Goal: Use online tool/utility: Utilize a website feature to perform a specific function

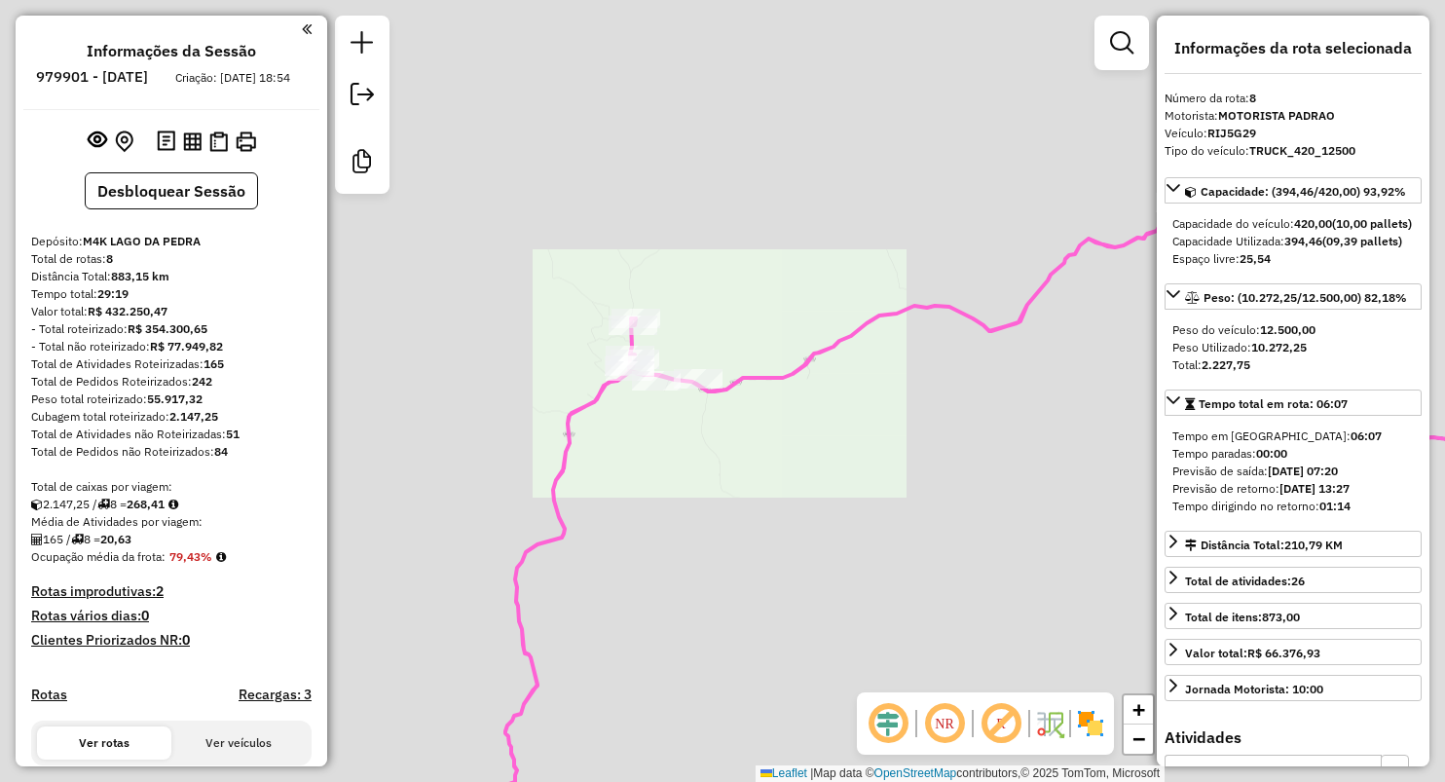
select select "**********"
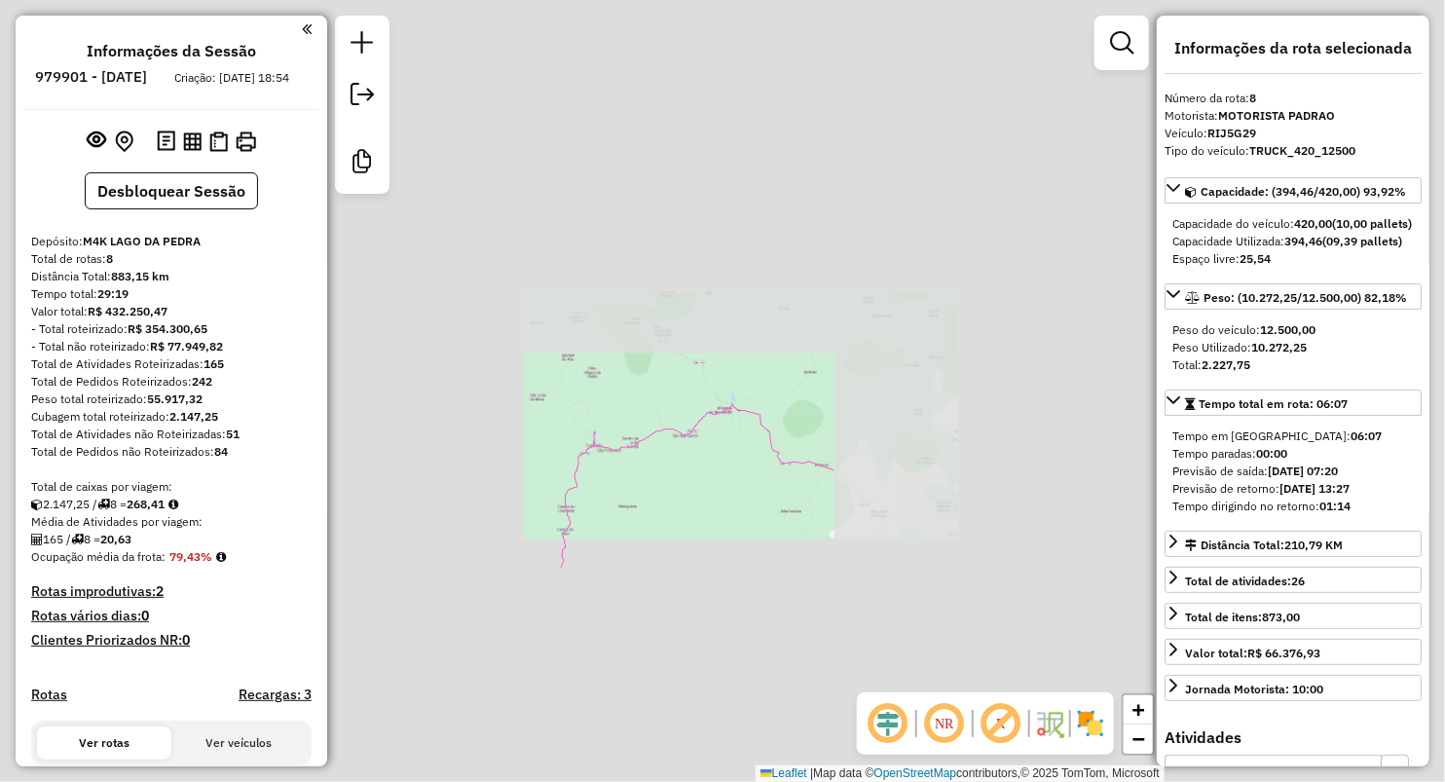
scroll to position [1086, 0]
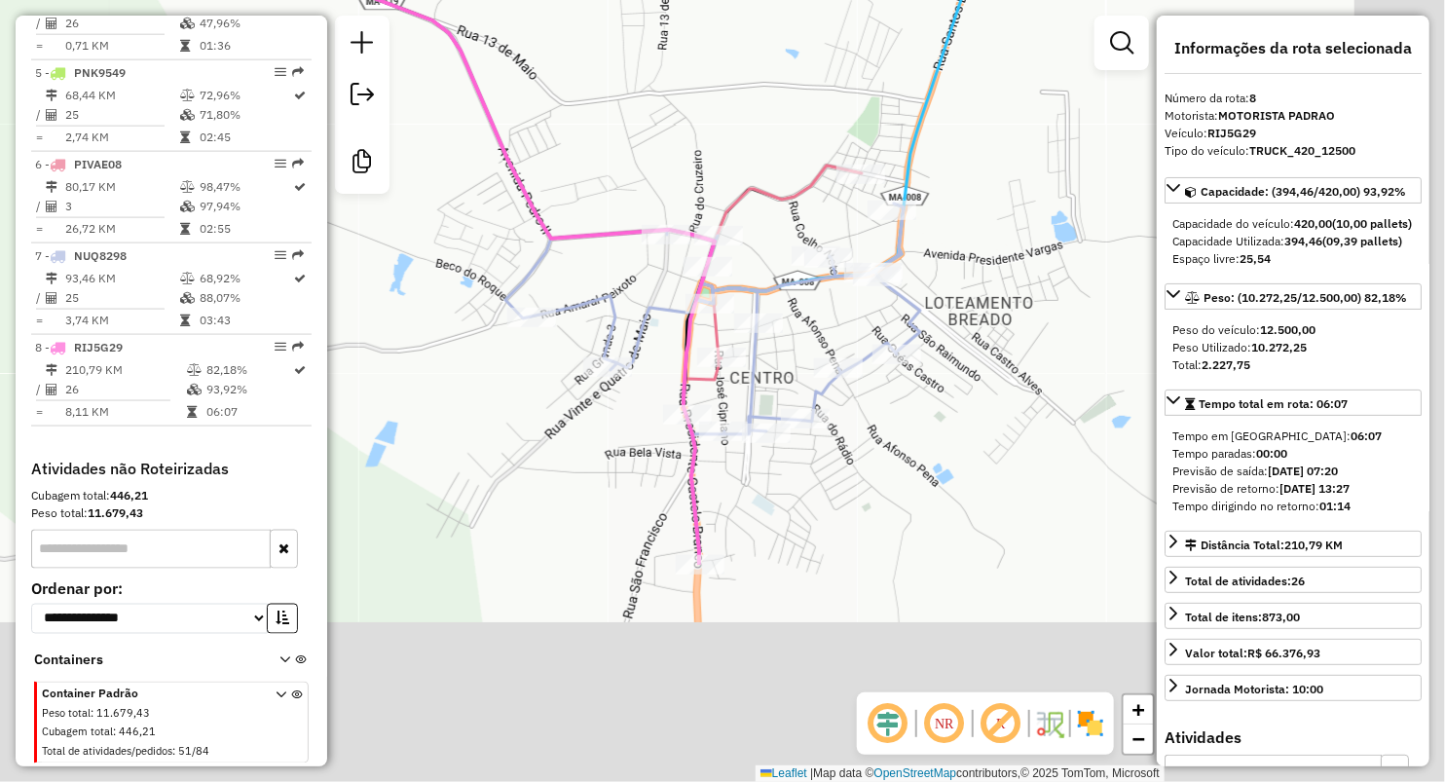
drag, startPoint x: 888, startPoint y: 416, endPoint x: 685, endPoint y: 8, distance: 455.4
click at [686, 9] on div "Janela de atendimento Grade de atendimento Capacidade Transportadoras Veículos …" at bounding box center [722, 391] width 1445 height 782
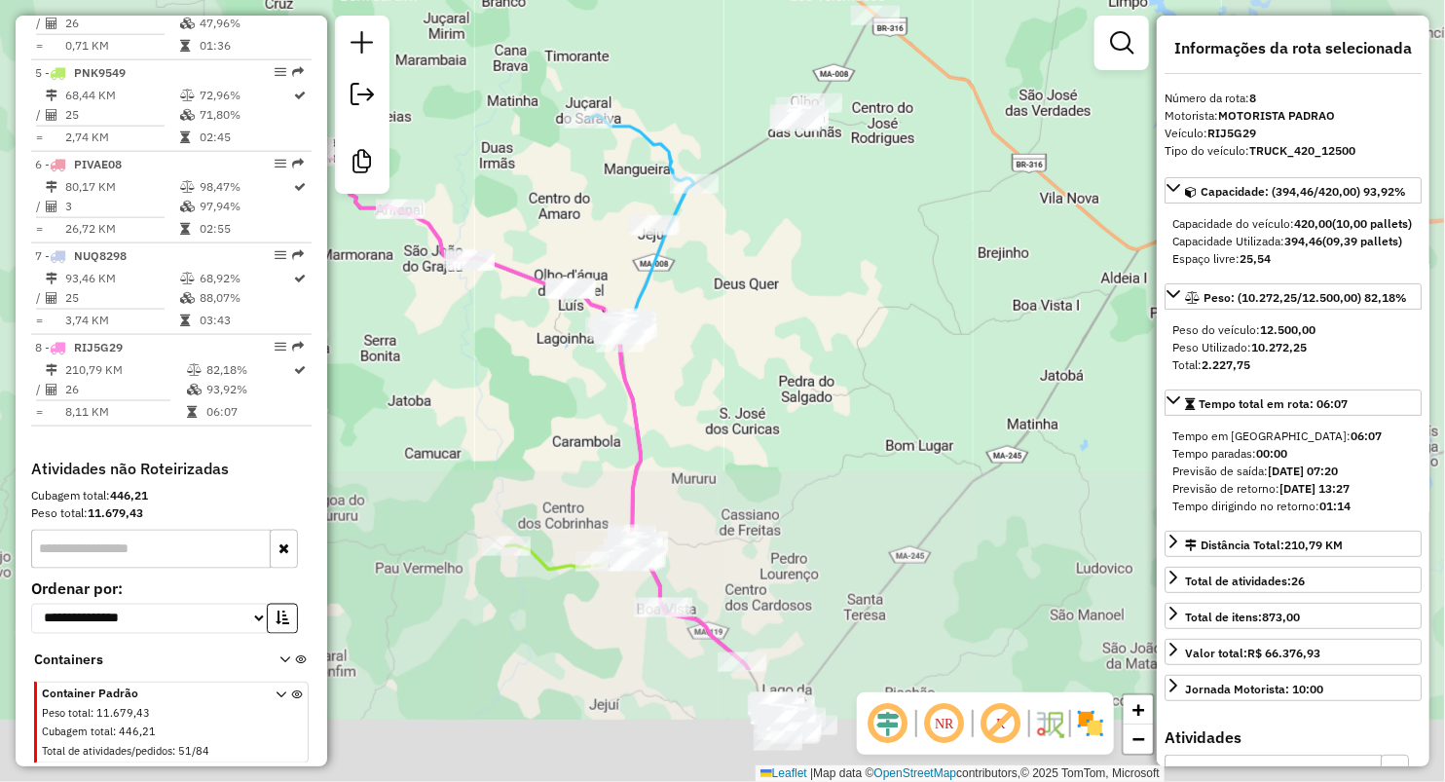
drag, startPoint x: 779, startPoint y: 401, endPoint x: 678, endPoint y: 1, distance: 412.7
click at [678, 1] on div "Janela de atendimento Grade de atendimento Capacidade Transportadoras Veículos …" at bounding box center [722, 391] width 1445 height 782
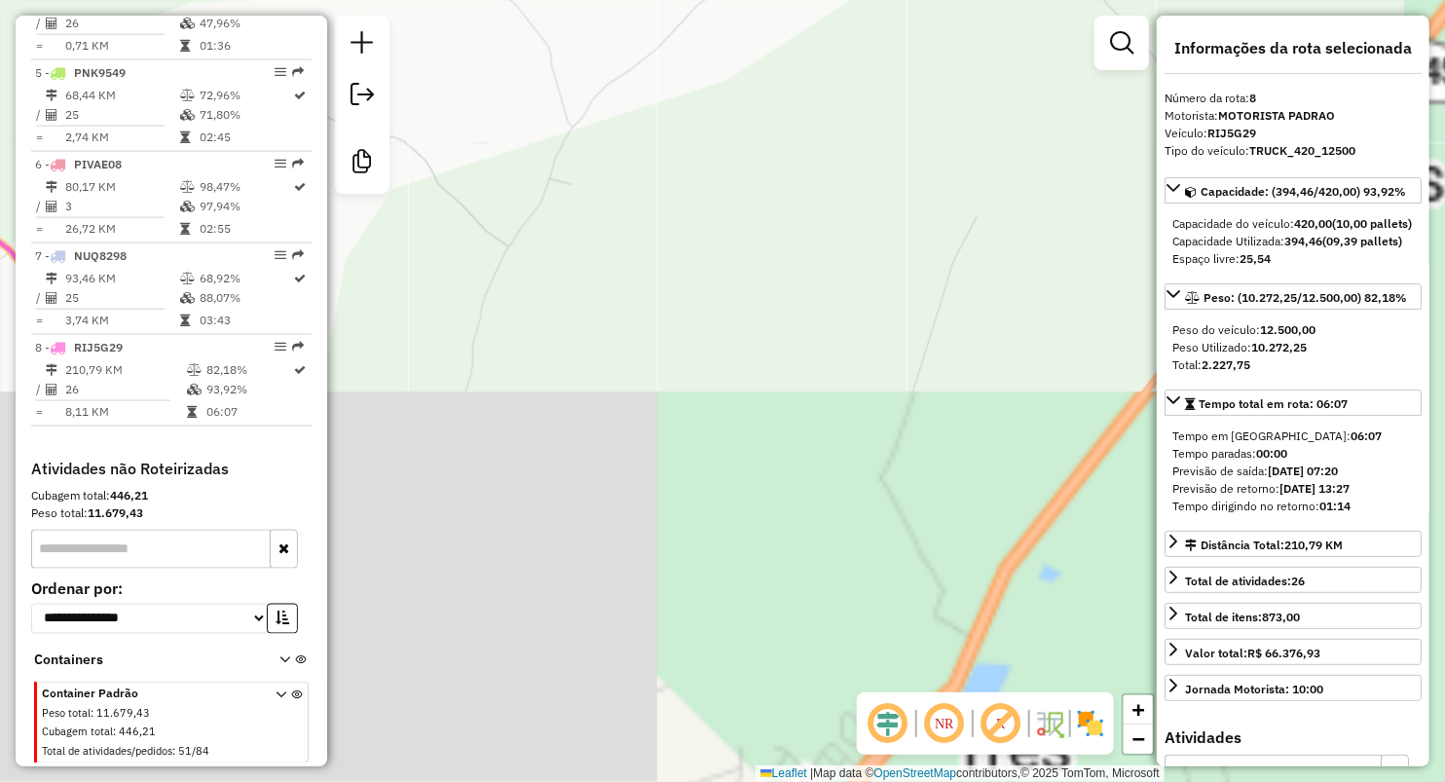
drag, startPoint x: 666, startPoint y: 676, endPoint x: 795, endPoint y: -9, distance: 696.5
click at [795, 0] on html "Aguarde... Pop-up bloqueado! Seu navegador bloqueou automáticamente a abertura …" at bounding box center [722, 391] width 1445 height 782
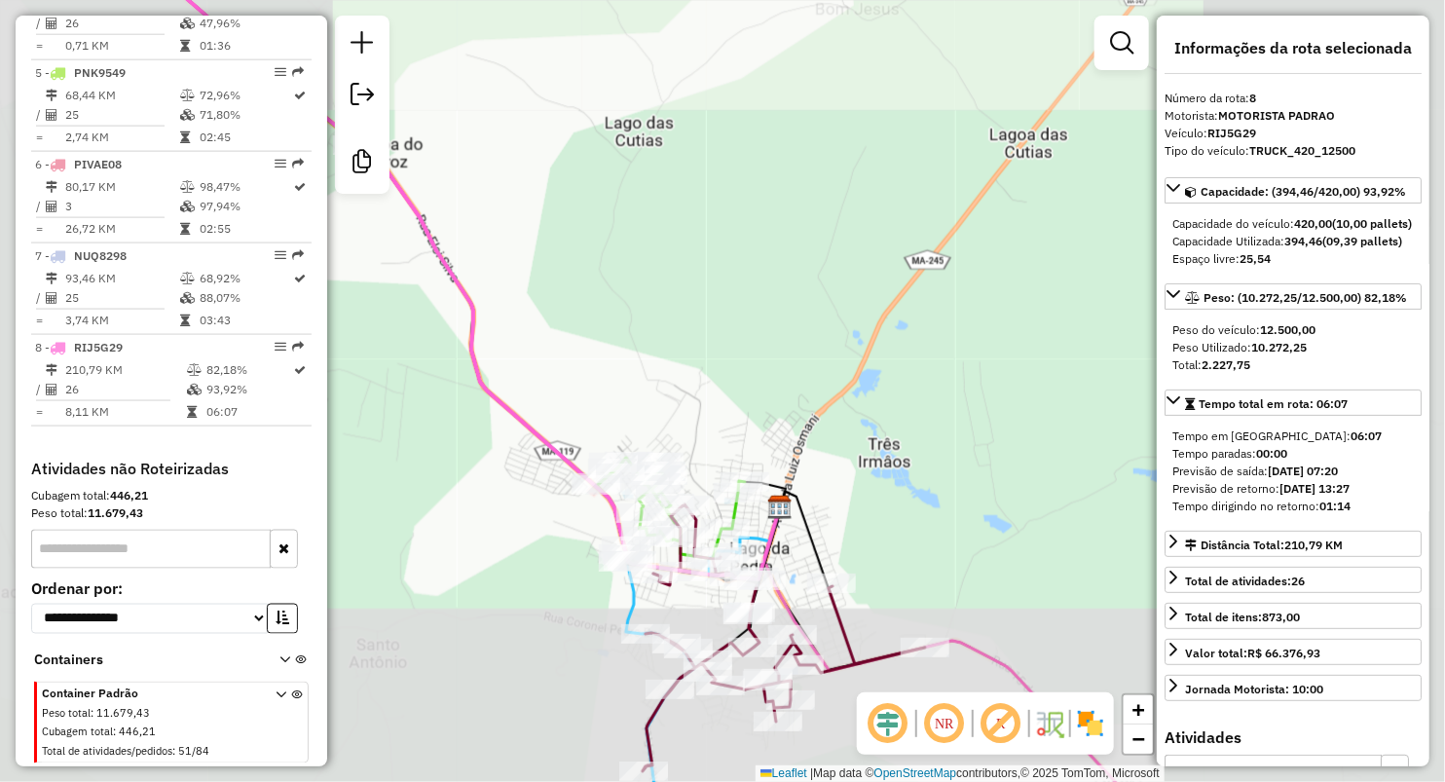
drag, startPoint x: 738, startPoint y: 454, endPoint x: 726, endPoint y: 388, distance: 66.3
click at [733, 391] on div "Janela de atendimento Grade de atendimento Capacidade Transportadoras Veículos …" at bounding box center [722, 391] width 1445 height 782
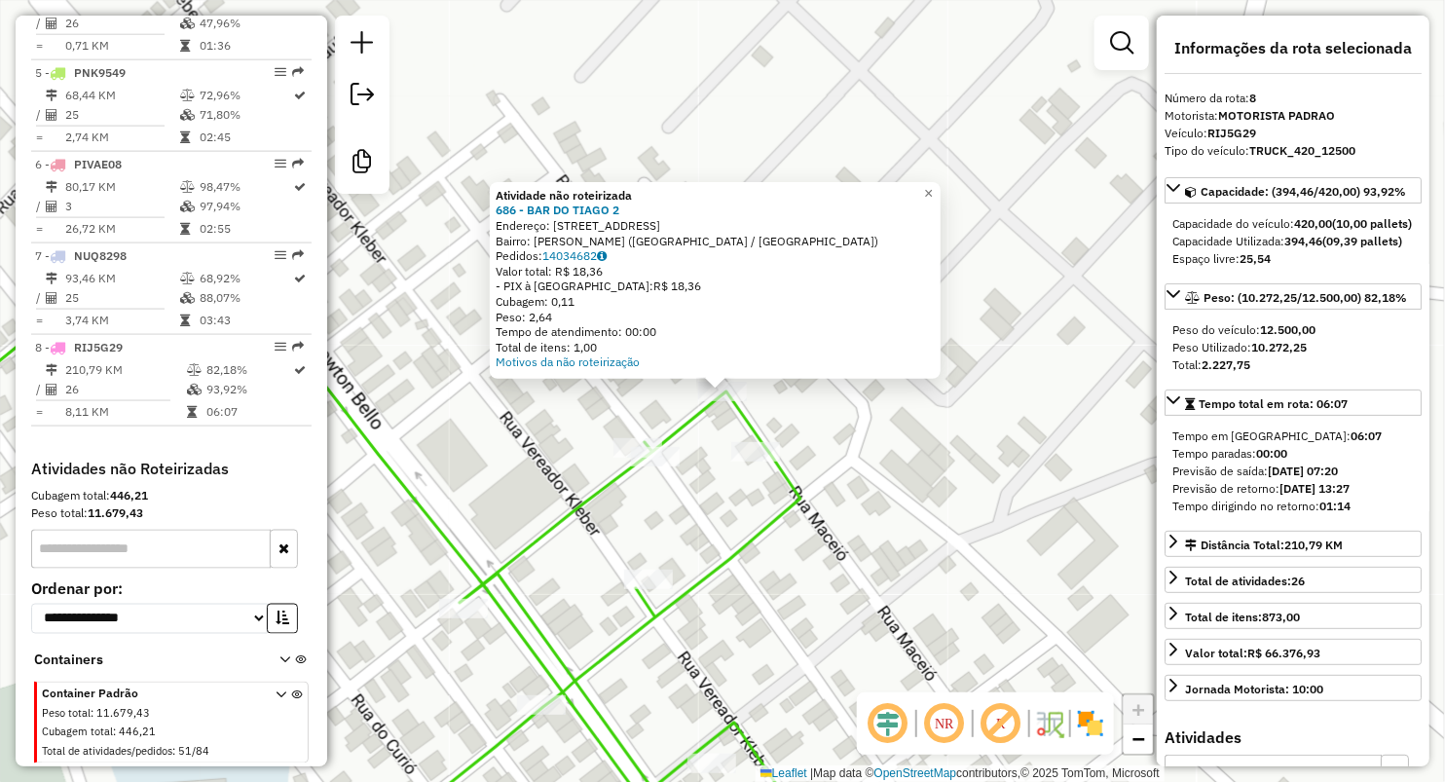
drag, startPoint x: 864, startPoint y: 542, endPoint x: 853, endPoint y: 522, distance: 23.5
click at [864, 542] on div "Atividade não roteirizada 686 - BAR DO TIAGO 2 Endereço: [STREET_ADDRESS][PERSO…" at bounding box center [722, 391] width 1445 height 782
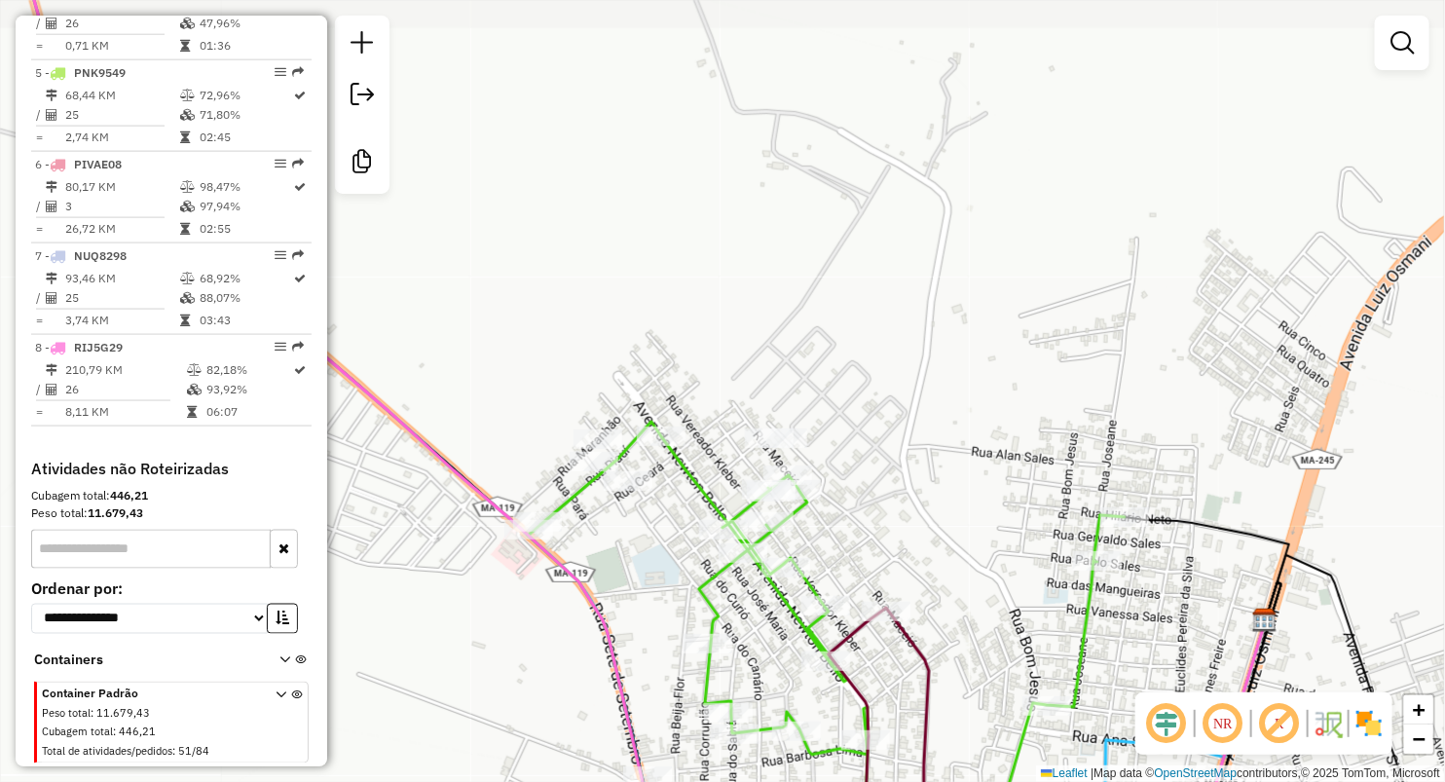
drag, startPoint x: 661, startPoint y: 504, endPoint x: 841, endPoint y: 442, distance: 190.6
click at [841, 443] on div "Janela de atendimento Grade de atendimento Capacidade Transportadoras Veículos …" at bounding box center [722, 391] width 1445 height 782
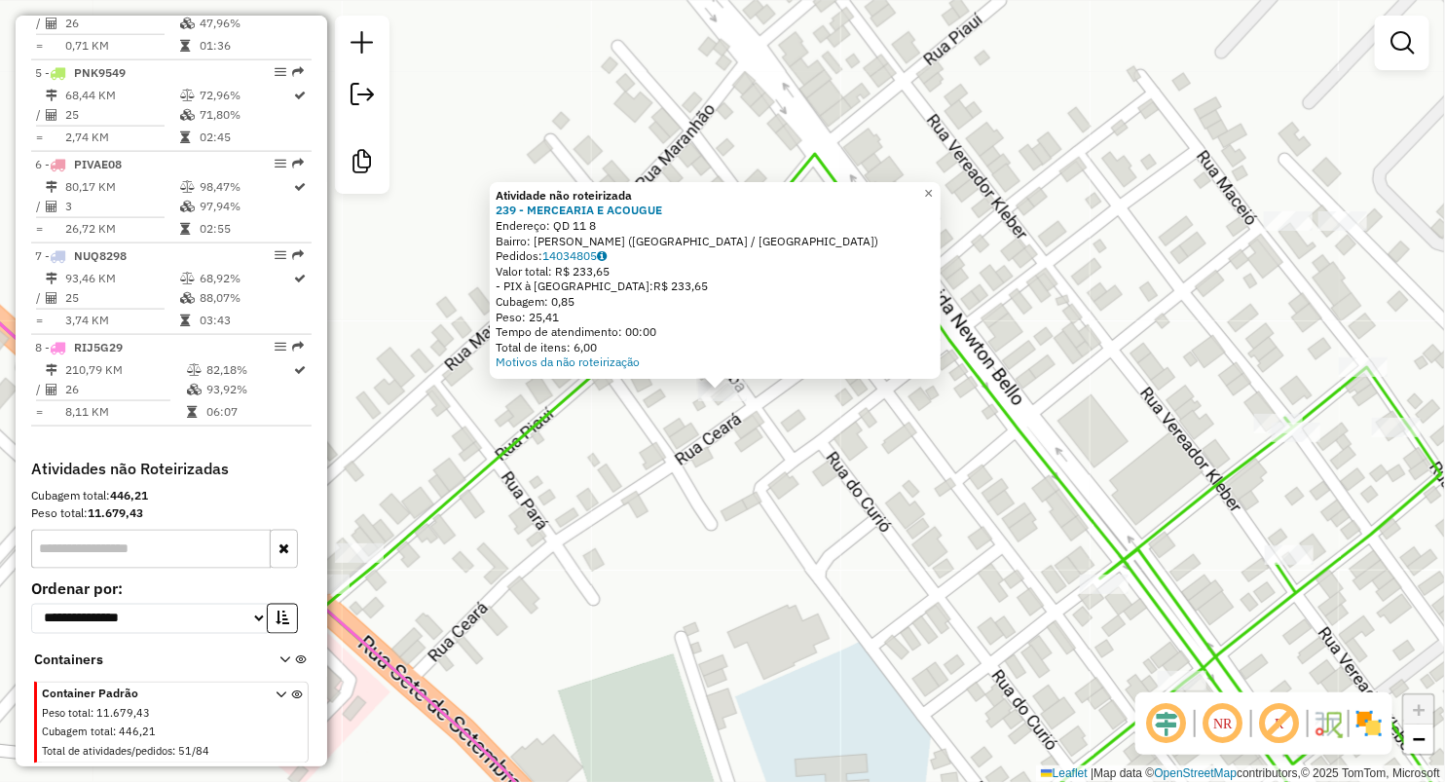
drag, startPoint x: 749, startPoint y: 588, endPoint x: 745, endPoint y: 573, distance: 15.1
click at [748, 588] on div "Atividade não roteirizada 239 - MERCEARIA E ACOUGUE Endereço: QD 11 8 Bairro: […" at bounding box center [722, 391] width 1445 height 782
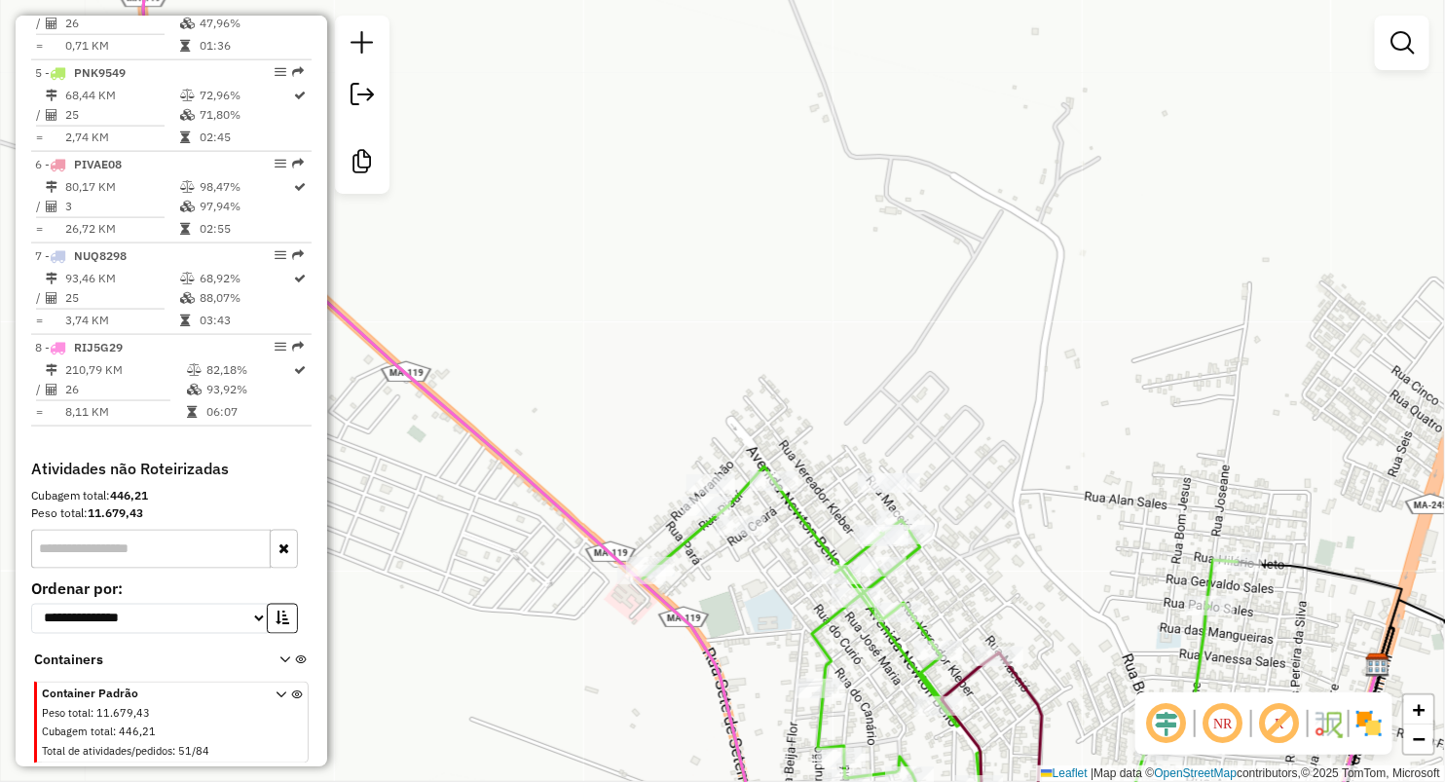
click at [736, 542] on div "Janela de atendimento Grade de atendimento Capacidade Transportadoras Veículos …" at bounding box center [722, 391] width 1445 height 782
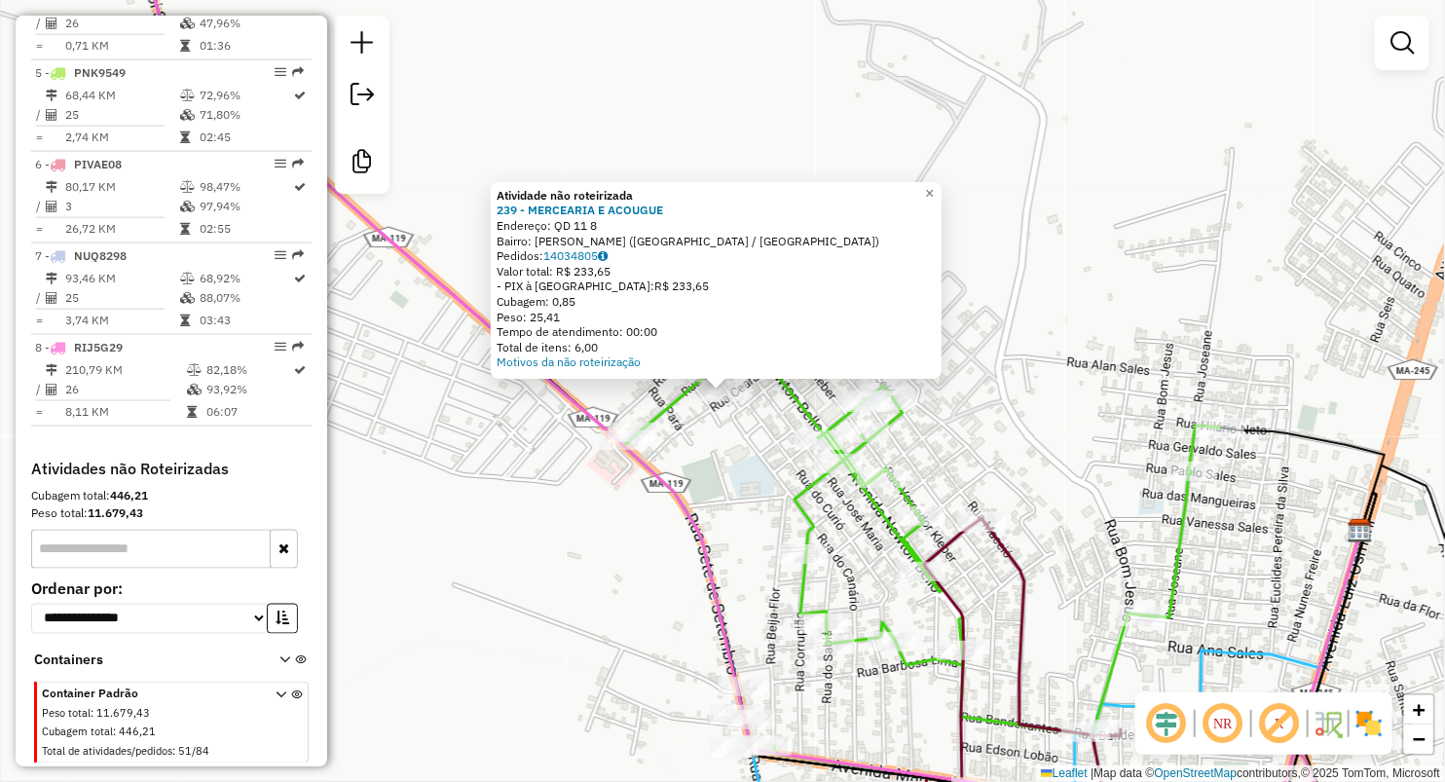
click at [740, 464] on div "Atividade não roteirizada 239 - MERCEARIA E ACOUGUE Endereço: QD 11 8 Bairro: […" at bounding box center [722, 391] width 1445 height 782
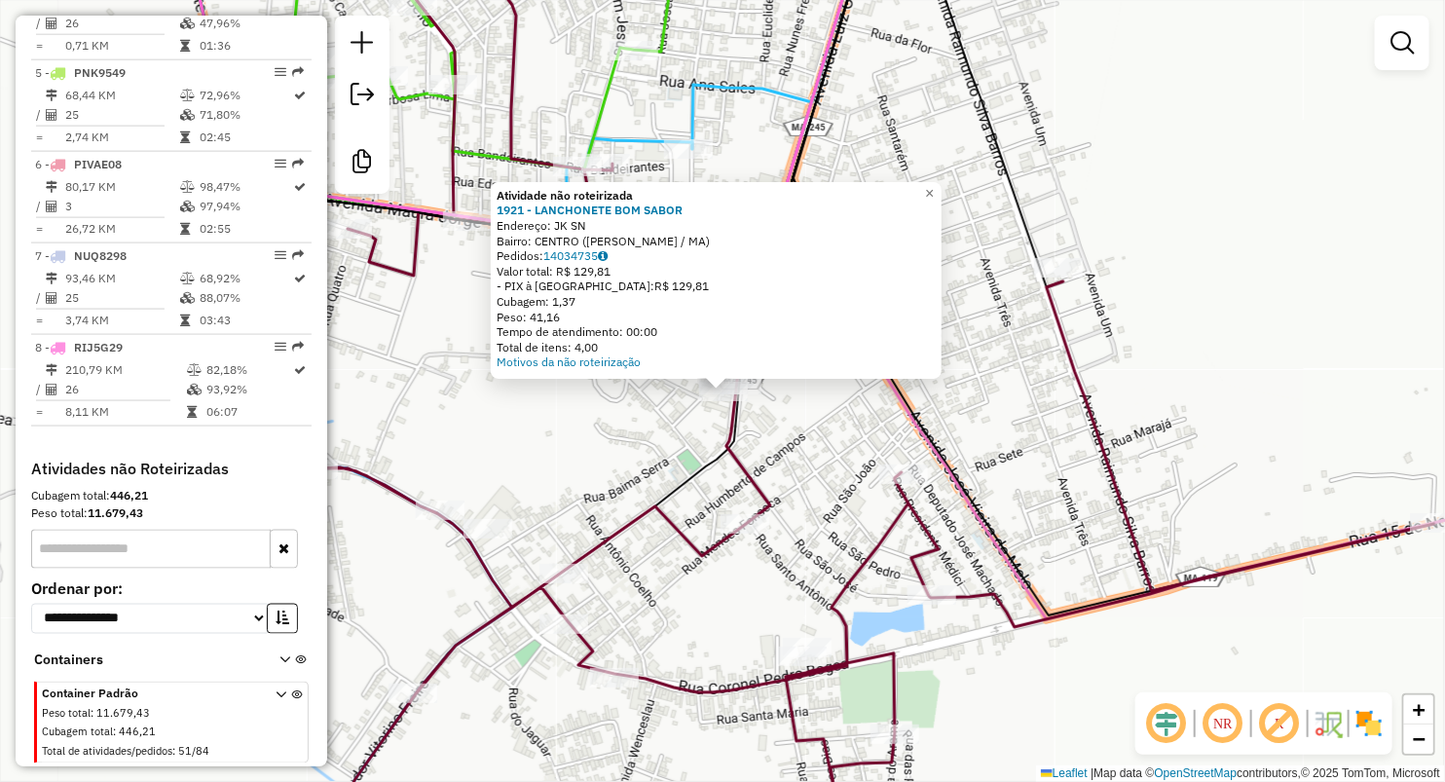
click at [692, 516] on div "Rota 4 - Placa OSK7666 555 - BOTECO DOS AMIGOS LP Atividade não roteirizada 192…" at bounding box center [722, 391] width 1445 height 782
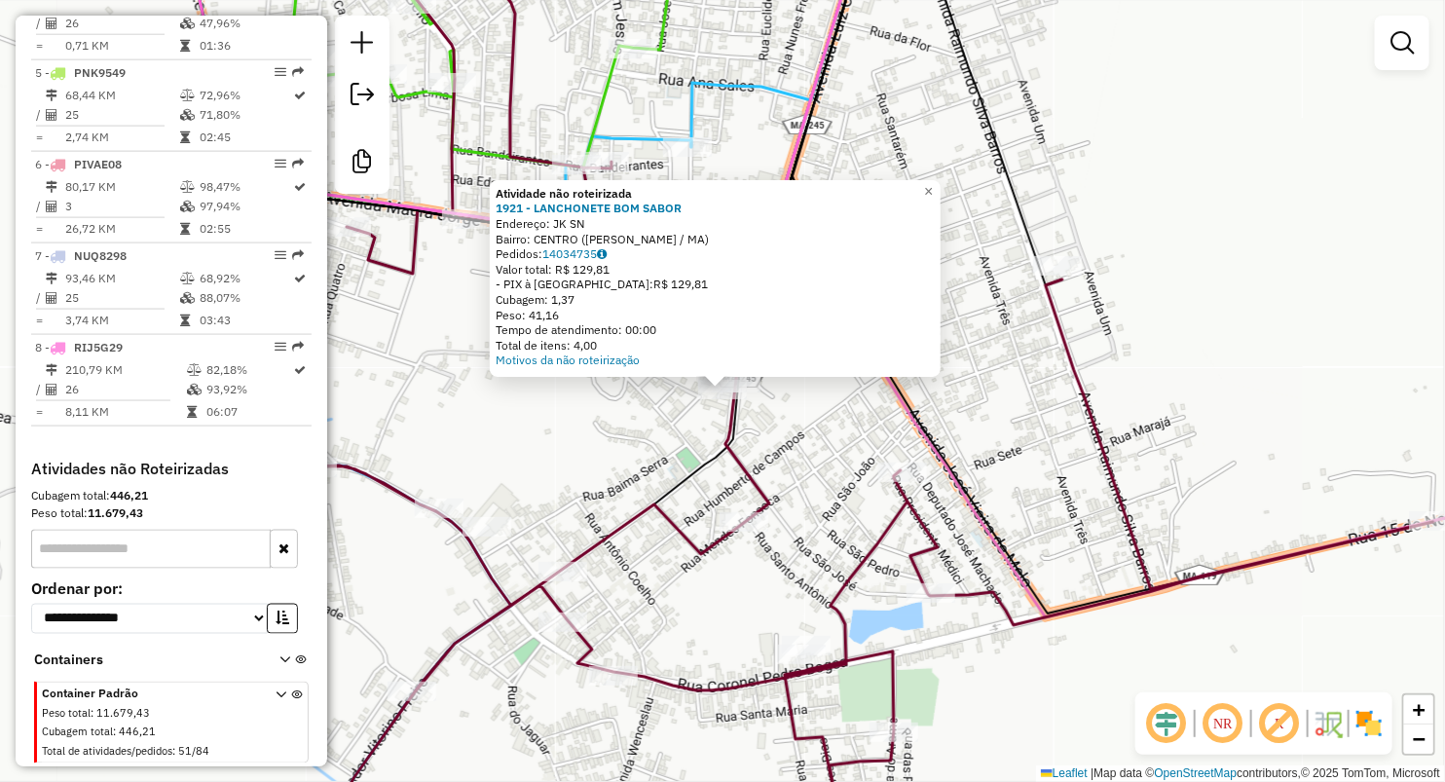
click at [793, 459] on div "Atividade não roteirizada 1921 - LANCHONETE BOM SABOR Endereço: JK SN Bairro: C…" at bounding box center [722, 391] width 1445 height 782
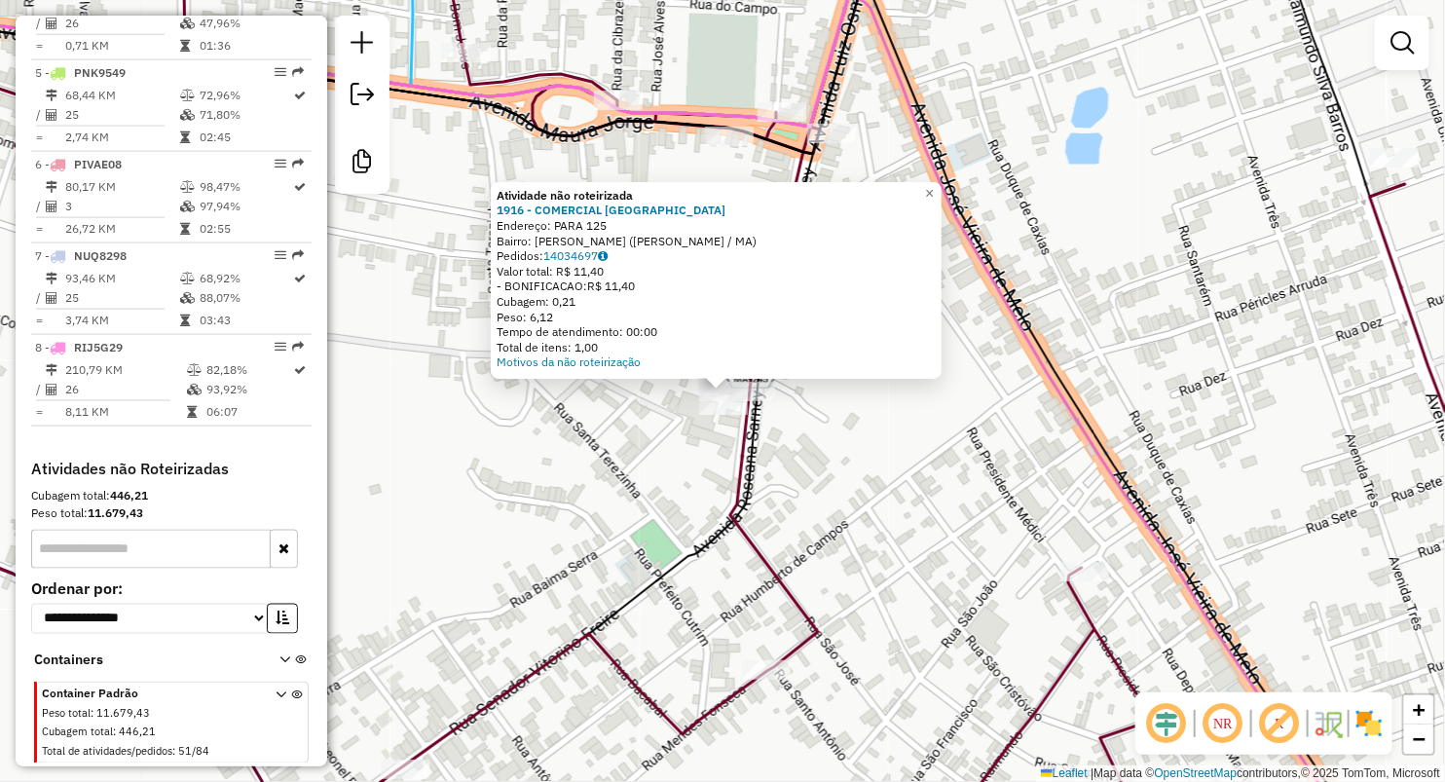
click at [645, 514] on div "Atividade não roteirizada 1916 - COMERCIAL NOVA FE Endereço: PARA 125 Bairro: M…" at bounding box center [722, 391] width 1445 height 782
